Goal: Find specific page/section: Find specific page/section

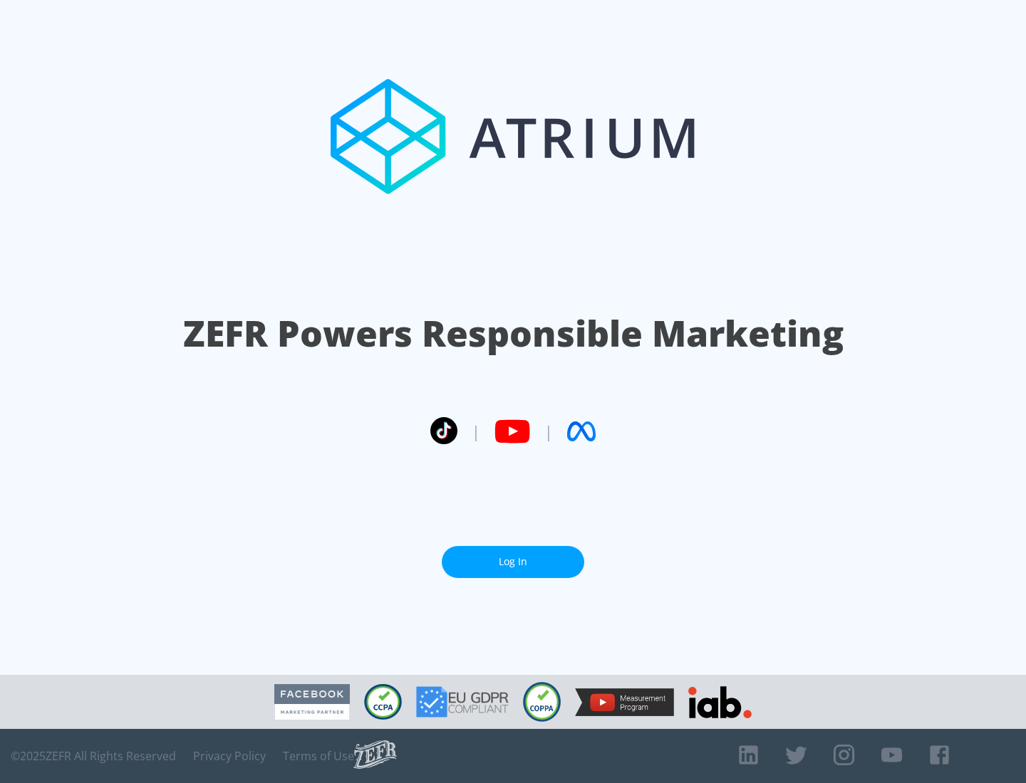
click at [513, 556] on link "Log In" at bounding box center [513, 562] width 142 height 32
